Goal: Check status: Check status

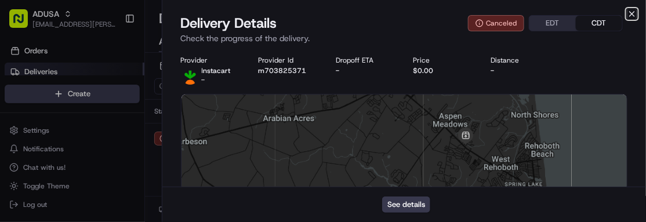
click at [632, 14] on icon "button" at bounding box center [632, 14] width 5 height 5
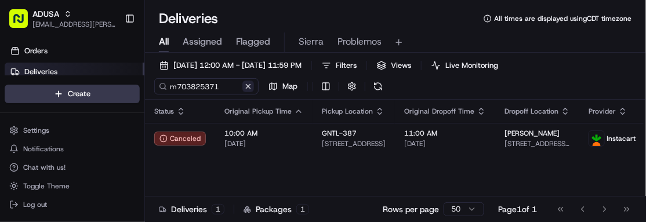
click at [252, 83] on button at bounding box center [248, 87] width 12 height 12
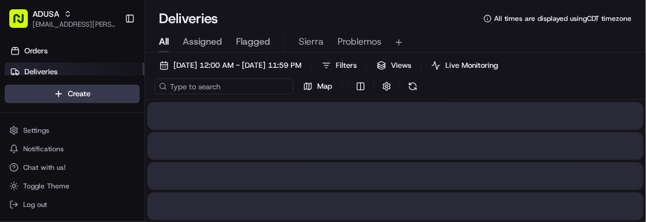
click at [203, 85] on input at bounding box center [223, 86] width 139 height 16
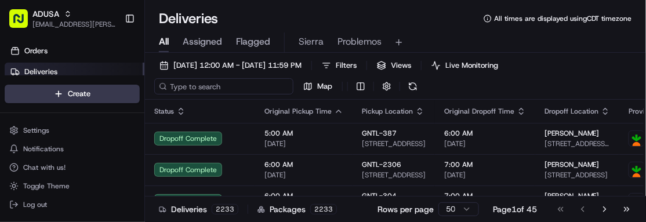
paste input "m707666763"
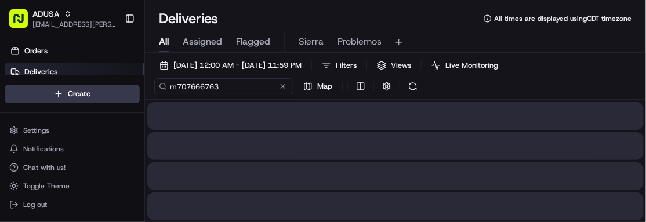
type input "m707666763"
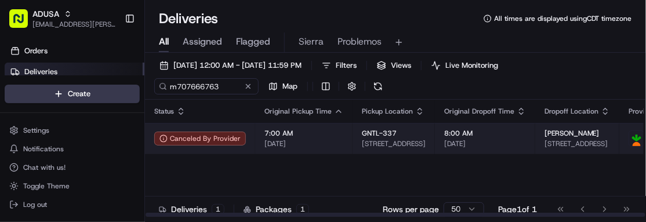
click at [317, 149] on td "7:00 AM [DATE]" at bounding box center [303, 138] width 97 height 31
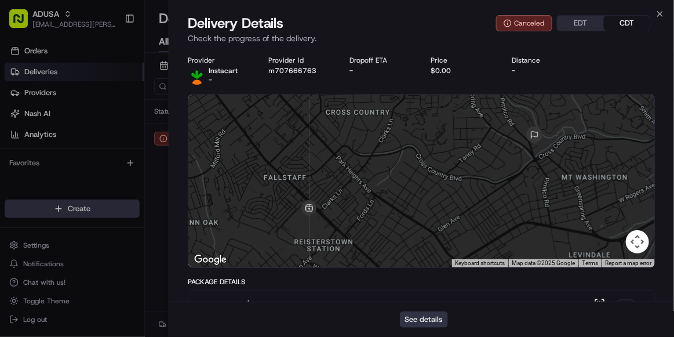
click at [413, 221] on button "See details" at bounding box center [424, 319] width 48 height 16
